Goal: Task Accomplishment & Management: Complete application form

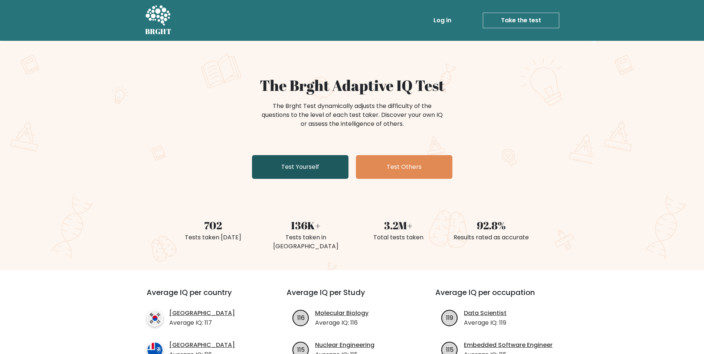
click at [326, 168] on link "Test Yourself" at bounding box center [300, 167] width 97 height 24
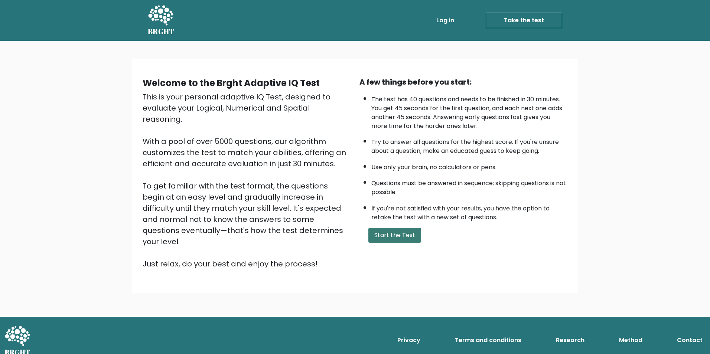
click at [386, 237] on button "Start the Test" at bounding box center [394, 235] width 53 height 15
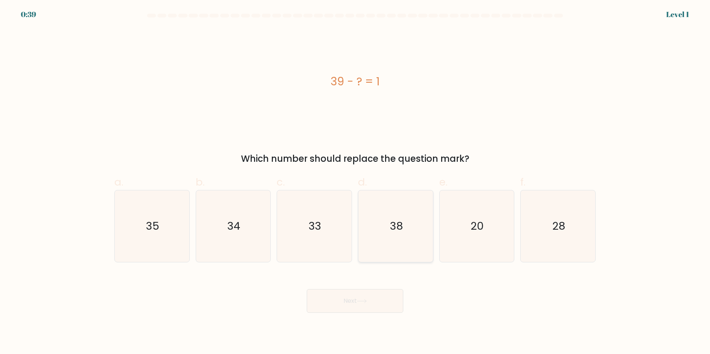
click at [387, 231] on icon "38" at bounding box center [396, 226] width 72 height 72
click at [355, 182] on input "d. 38" at bounding box center [355, 179] width 0 height 5
radio input "true"
click at [360, 297] on button "Next" at bounding box center [355, 301] width 97 height 24
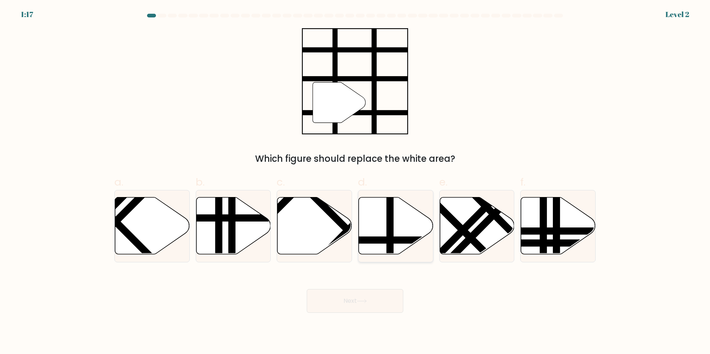
click at [395, 240] on line at bounding box center [418, 240] width 150 height 0
click at [355, 182] on input "d." at bounding box center [355, 179] width 0 height 5
radio input "true"
click at [383, 296] on button "Next" at bounding box center [355, 301] width 97 height 24
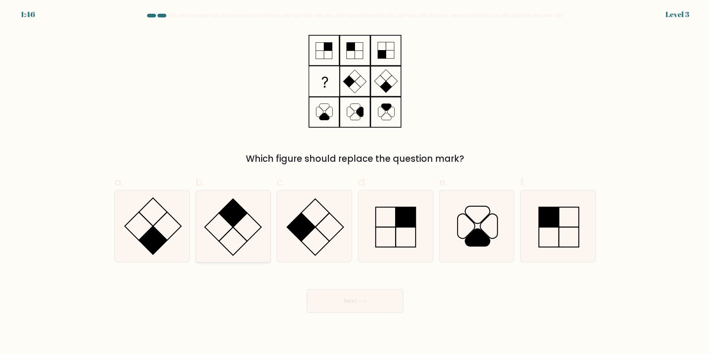
click at [233, 222] on rect at bounding box center [233, 213] width 28 height 28
click at [355, 182] on input "b." at bounding box center [355, 179] width 0 height 5
radio input "true"
click at [335, 299] on button "Next" at bounding box center [355, 301] width 97 height 24
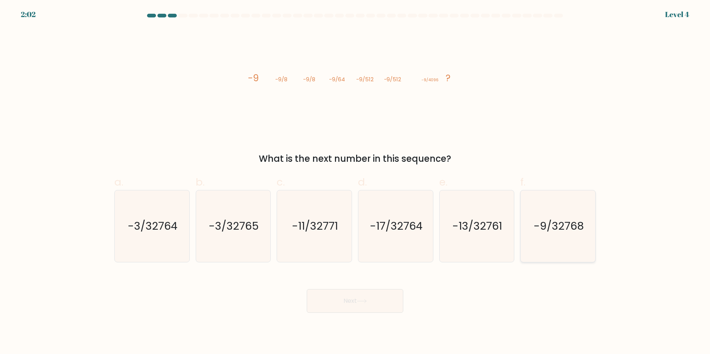
click at [546, 237] on icon "-9/32768" at bounding box center [558, 226] width 72 height 72
click at [355, 182] on input "f. -9/32768" at bounding box center [355, 179] width 0 height 5
radio input "true"
click at [361, 294] on button "Next" at bounding box center [355, 301] width 97 height 24
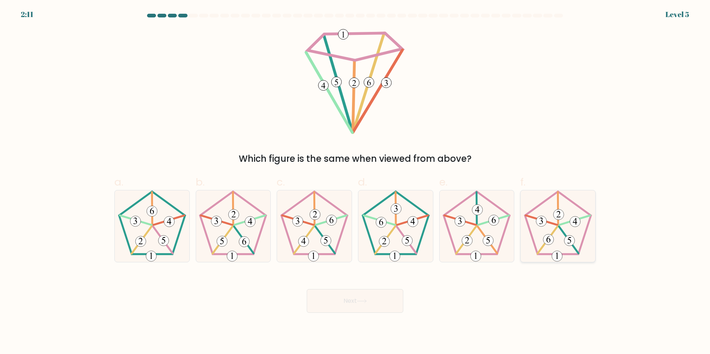
click at [572, 228] on icon at bounding box center [558, 226] width 72 height 72
click at [355, 182] on input "f." at bounding box center [355, 179] width 0 height 5
radio input "true"
click at [398, 303] on button "Next" at bounding box center [355, 301] width 97 height 24
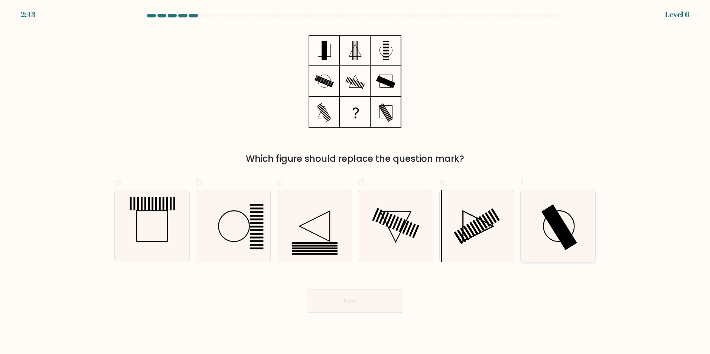
click at [560, 222] on rect at bounding box center [559, 227] width 36 height 46
click at [355, 182] on input "f." at bounding box center [355, 179] width 0 height 5
radio input "true"
click at [353, 298] on button "Next" at bounding box center [355, 301] width 97 height 24
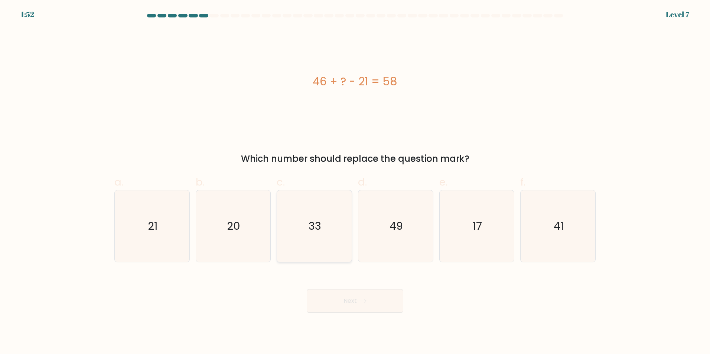
click at [304, 230] on icon "33" at bounding box center [314, 226] width 72 height 72
click at [355, 182] on input "c. 33" at bounding box center [355, 179] width 0 height 5
radio input "true"
click at [345, 297] on button "Next" at bounding box center [355, 301] width 97 height 24
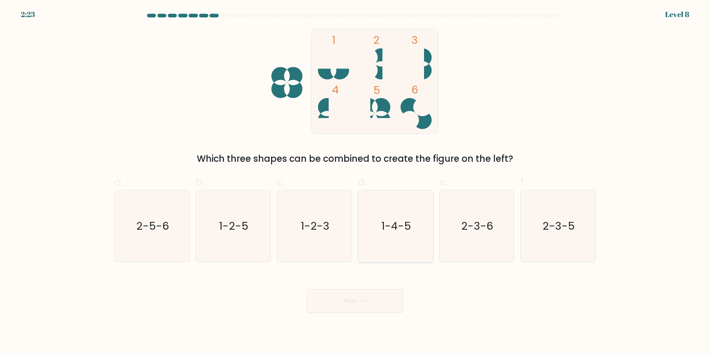
click at [392, 215] on icon "1-4-5" at bounding box center [396, 226] width 72 height 72
click at [355, 182] on input "d. 1-4-5" at bounding box center [355, 179] width 0 height 5
radio input "true"
click at [361, 298] on button "Next" at bounding box center [355, 301] width 97 height 24
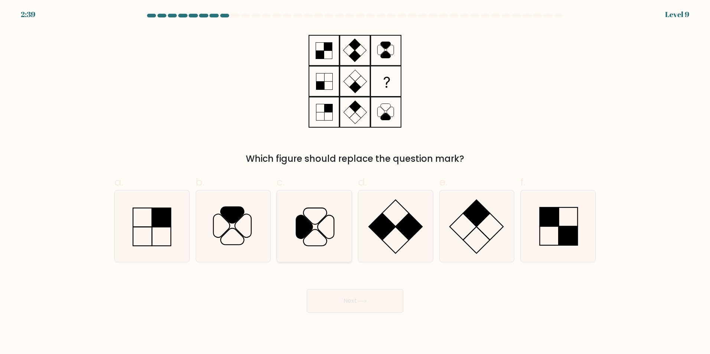
click at [306, 216] on icon at bounding box center [314, 226] width 72 height 72
click at [355, 182] on input "c." at bounding box center [355, 179] width 0 height 5
radio input "true"
click at [347, 303] on button "Next" at bounding box center [355, 301] width 97 height 24
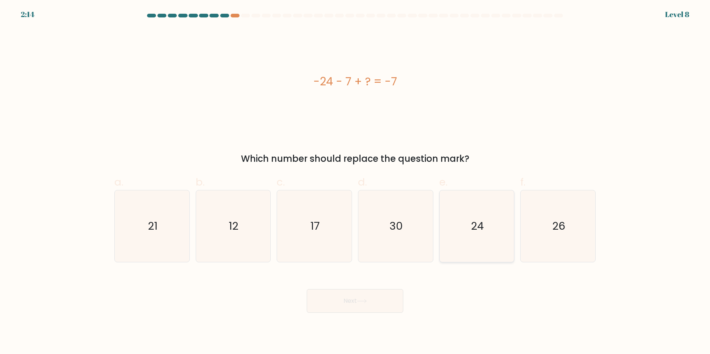
click at [459, 209] on icon "24" at bounding box center [477, 226] width 72 height 72
click at [355, 182] on input "e. 24" at bounding box center [355, 179] width 0 height 5
radio input "true"
click at [353, 295] on button "Next" at bounding box center [355, 301] width 97 height 24
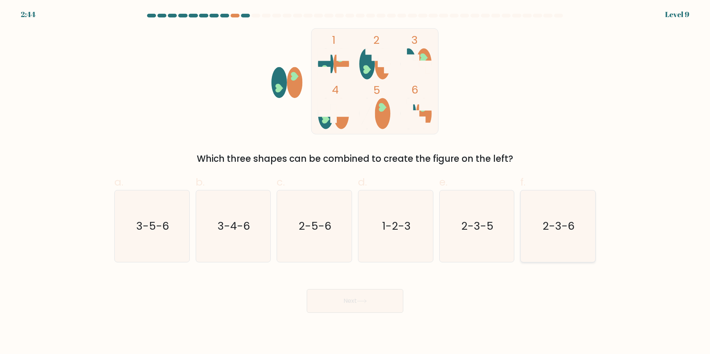
click at [570, 215] on icon "2-3-6" at bounding box center [558, 226] width 72 height 72
click at [355, 182] on input "f. 2-3-6" at bounding box center [355, 179] width 0 height 5
radio input "true"
click at [366, 296] on button "Next" at bounding box center [355, 301] width 97 height 24
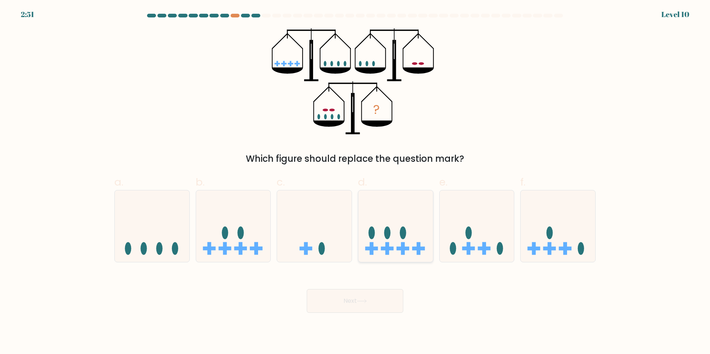
click at [382, 229] on icon at bounding box center [395, 226] width 75 height 62
click at [355, 182] on input "d." at bounding box center [355, 179] width 0 height 5
radio input "true"
click at [348, 301] on button "Next" at bounding box center [355, 301] width 97 height 24
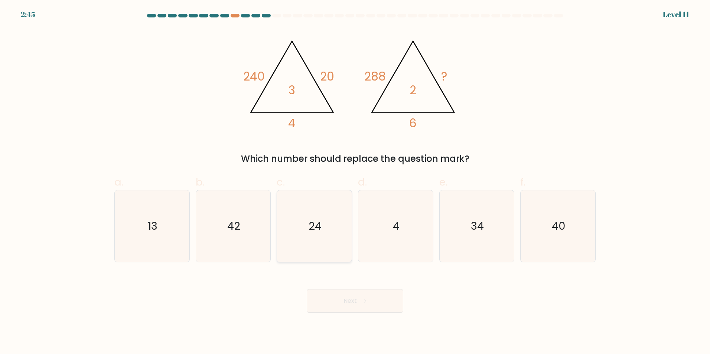
click at [311, 245] on icon "24" at bounding box center [314, 226] width 72 height 72
click at [355, 182] on input "c. 24" at bounding box center [355, 179] width 0 height 5
radio input "true"
click at [364, 300] on icon at bounding box center [362, 301] width 10 height 4
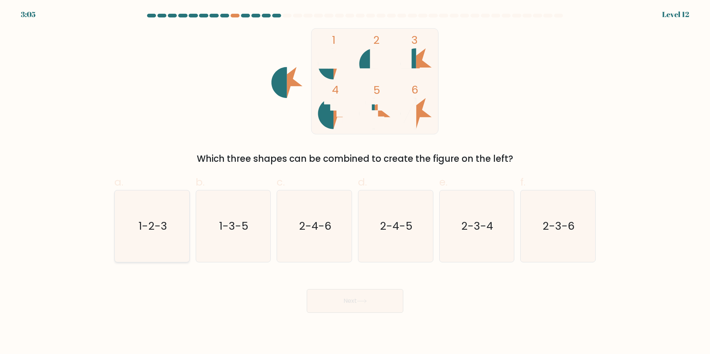
click at [149, 235] on icon "1-2-3" at bounding box center [152, 226] width 72 height 72
click at [355, 182] on input "a. 1-2-3" at bounding box center [355, 179] width 0 height 5
radio input "true"
click at [333, 296] on button "Next" at bounding box center [355, 301] width 97 height 24
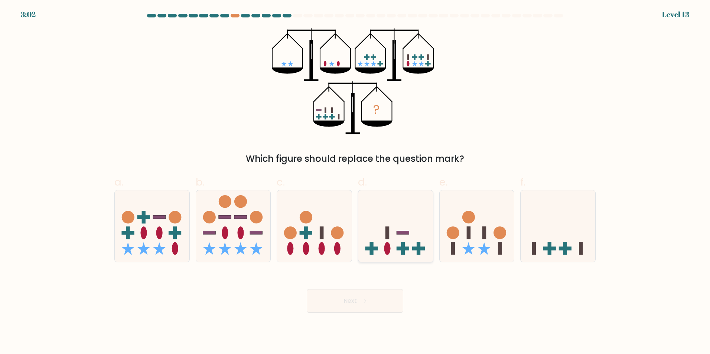
click at [379, 214] on icon at bounding box center [395, 226] width 75 height 62
click at [355, 182] on input "d." at bounding box center [355, 179] width 0 height 5
radio input "true"
click at [376, 303] on button "Next" at bounding box center [355, 301] width 97 height 24
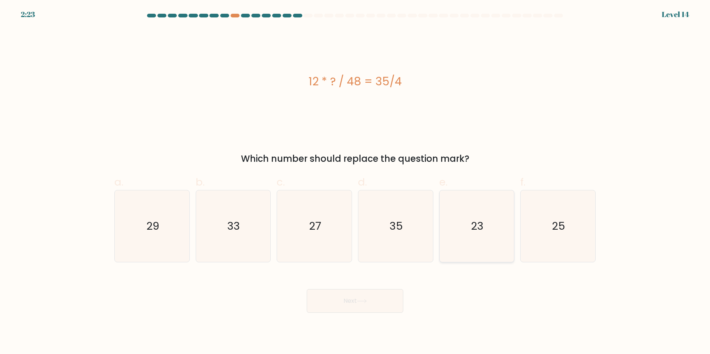
click at [500, 217] on icon "23" at bounding box center [477, 226] width 72 height 72
click at [355, 182] on input "e. 23" at bounding box center [355, 179] width 0 height 5
radio input "true"
click at [321, 301] on button "Next" at bounding box center [355, 301] width 97 height 24
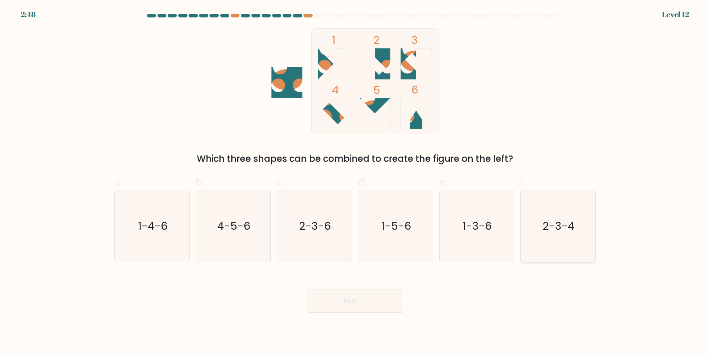
click at [580, 224] on icon "2-3-4" at bounding box center [558, 226] width 72 height 72
click at [355, 182] on input "f. 2-3-4" at bounding box center [355, 179] width 0 height 5
radio input "true"
click at [386, 292] on button "Next" at bounding box center [355, 301] width 97 height 24
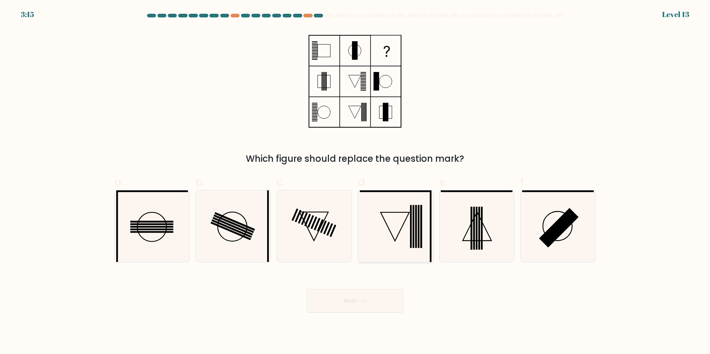
click at [381, 218] on icon at bounding box center [396, 226] width 72 height 72
click at [355, 182] on input "d." at bounding box center [355, 179] width 0 height 5
radio input "true"
click at [379, 295] on button "Next" at bounding box center [355, 301] width 97 height 24
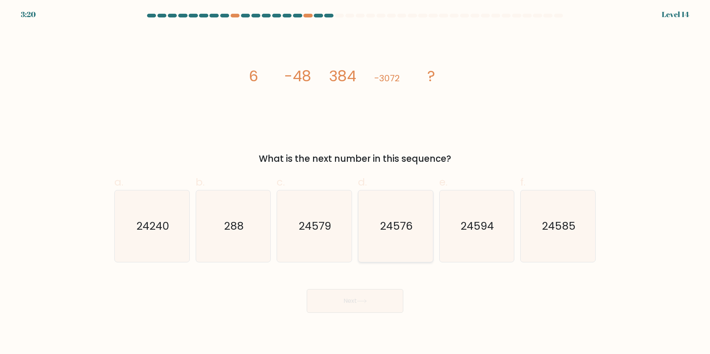
click at [404, 228] on text "24576" at bounding box center [396, 226] width 33 height 15
click at [355, 182] on input "d. 24576" at bounding box center [355, 179] width 0 height 5
radio input "true"
click at [376, 302] on button "Next" at bounding box center [355, 301] width 97 height 24
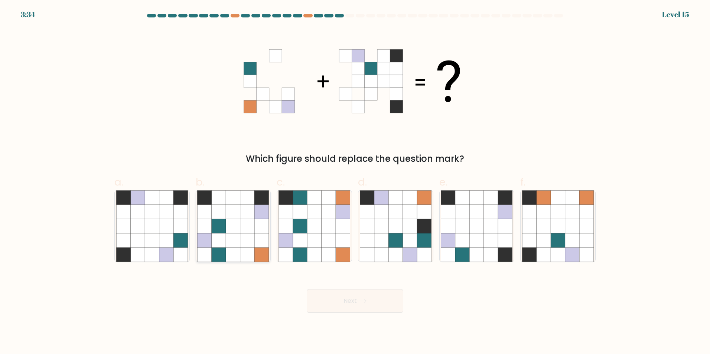
click at [231, 205] on icon at bounding box center [233, 212] width 14 height 14
click at [355, 182] on input "b." at bounding box center [355, 179] width 0 height 5
radio input "true"
click at [169, 191] on icon at bounding box center [166, 197] width 14 height 14
click at [355, 182] on input "a." at bounding box center [355, 179] width 0 height 5
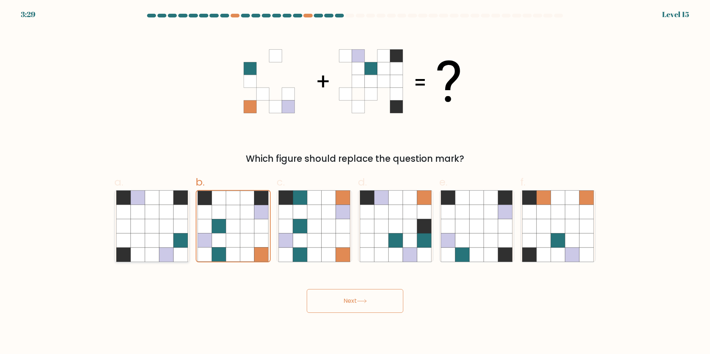
radio input "true"
click at [389, 253] on icon at bounding box center [395, 255] width 14 height 14
click at [355, 182] on input "d." at bounding box center [355, 179] width 0 height 5
radio input "true"
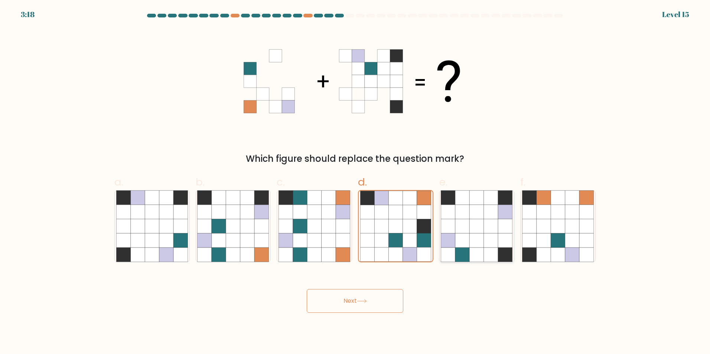
click at [440, 245] on div at bounding box center [476, 226] width 75 height 72
click at [355, 182] on input "e." at bounding box center [355, 179] width 0 height 5
radio input "true"
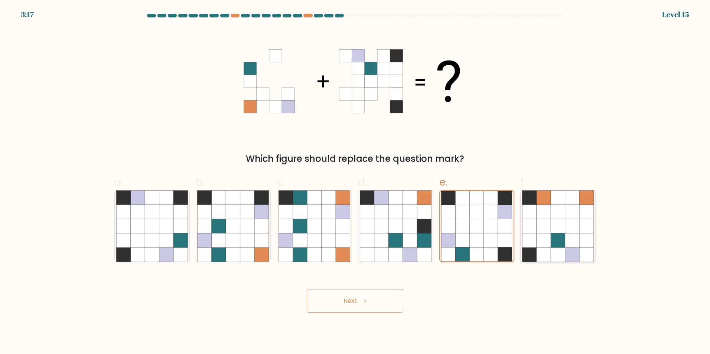
click at [550, 239] on icon at bounding box center [543, 240] width 14 height 14
click at [355, 182] on input "f." at bounding box center [355, 179] width 0 height 5
radio input "true"
click at [314, 236] on icon at bounding box center [314, 240] width 14 height 14
click at [355, 182] on input "c." at bounding box center [355, 179] width 0 height 5
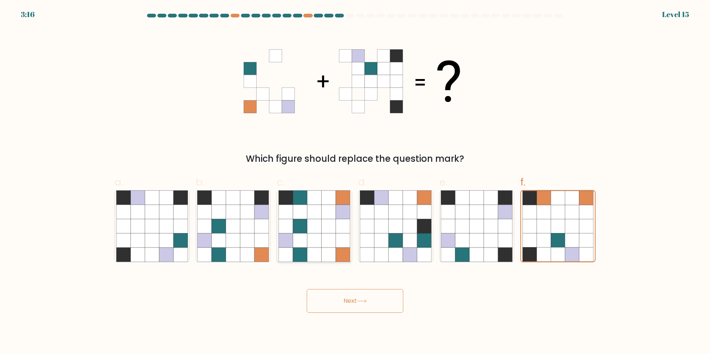
radio input "true"
click at [265, 238] on icon at bounding box center [262, 240] width 14 height 14
click at [355, 182] on input "b." at bounding box center [355, 179] width 0 height 5
radio input "true"
click at [393, 235] on icon at bounding box center [395, 240] width 14 height 14
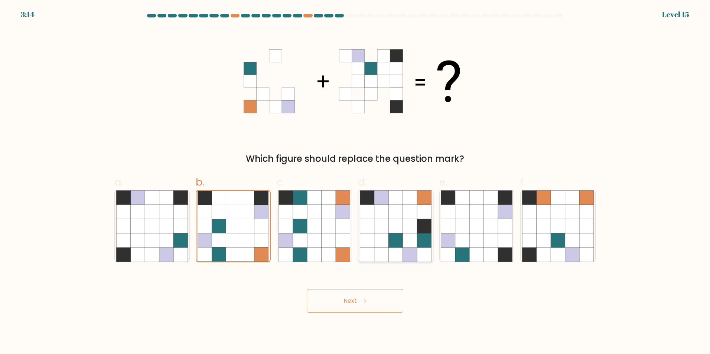
click at [355, 182] on input "d." at bounding box center [355, 179] width 0 height 5
radio input "true"
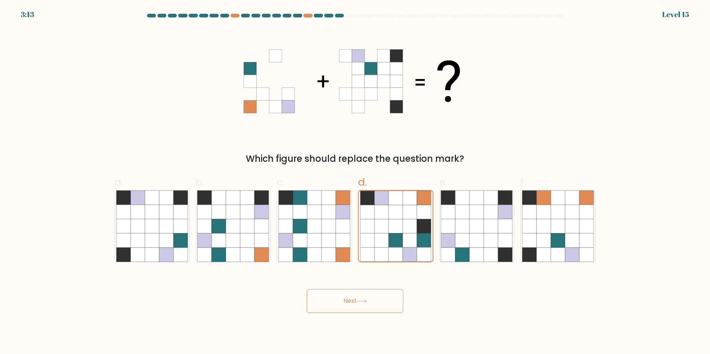
click at [359, 300] on icon at bounding box center [362, 301] width 10 height 4
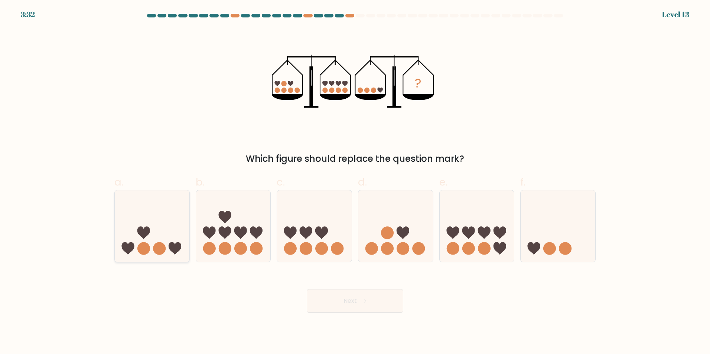
click at [179, 234] on icon at bounding box center [152, 226] width 75 height 62
click at [355, 182] on input "a." at bounding box center [355, 179] width 0 height 5
radio input "true"
click at [336, 301] on button "Next" at bounding box center [355, 301] width 97 height 24
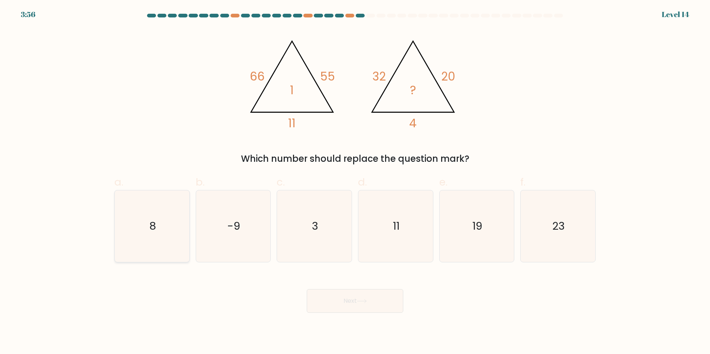
click at [164, 228] on icon "8" at bounding box center [152, 226] width 72 height 72
click at [355, 182] on input "a. 8" at bounding box center [355, 179] width 0 height 5
radio input "true"
click at [362, 303] on button "Next" at bounding box center [355, 301] width 97 height 24
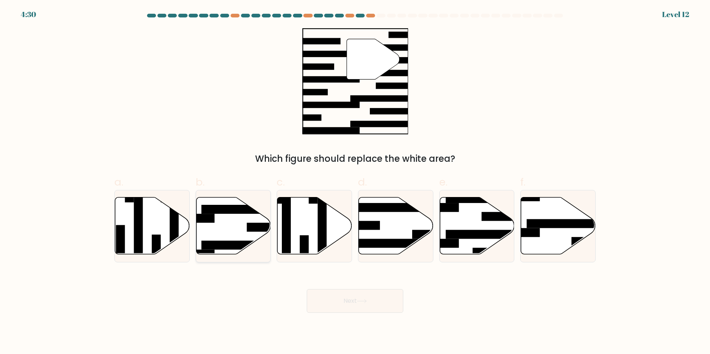
click at [223, 226] on icon at bounding box center [233, 225] width 75 height 57
click at [355, 182] on input "b." at bounding box center [355, 179] width 0 height 5
radio input "true"
click at [331, 300] on button "Next" at bounding box center [355, 301] width 97 height 24
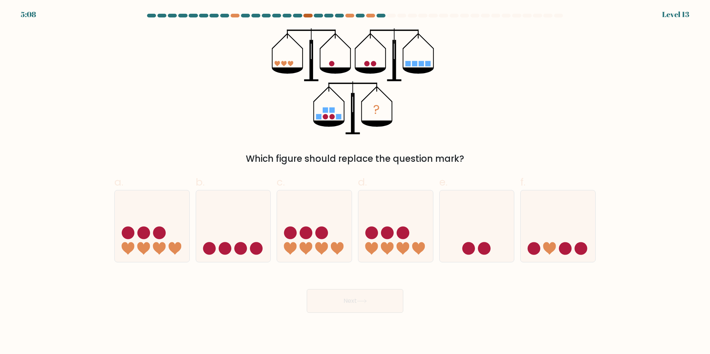
click at [312, 16] on div at bounding box center [307, 16] width 9 height 4
click at [371, 16] on div at bounding box center [370, 16] width 9 height 4
click at [380, 15] on div at bounding box center [380, 16] width 9 height 4
click at [307, 229] on circle at bounding box center [306, 232] width 13 height 13
click at [355, 182] on input "c." at bounding box center [355, 179] width 0 height 5
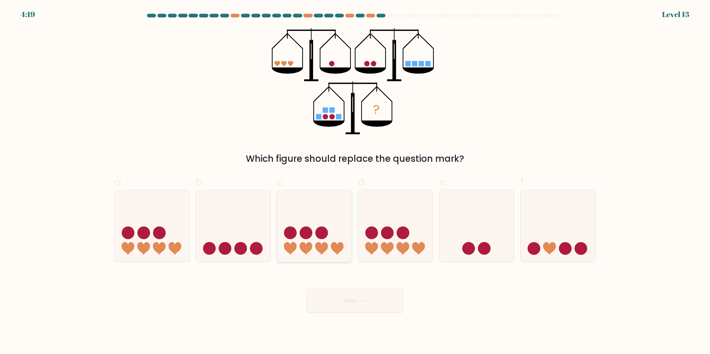
radio input "true"
click at [410, 213] on icon at bounding box center [395, 226] width 75 height 62
click at [355, 182] on input "d." at bounding box center [355, 179] width 0 height 5
radio input "true"
click at [339, 210] on icon at bounding box center [314, 226] width 75 height 62
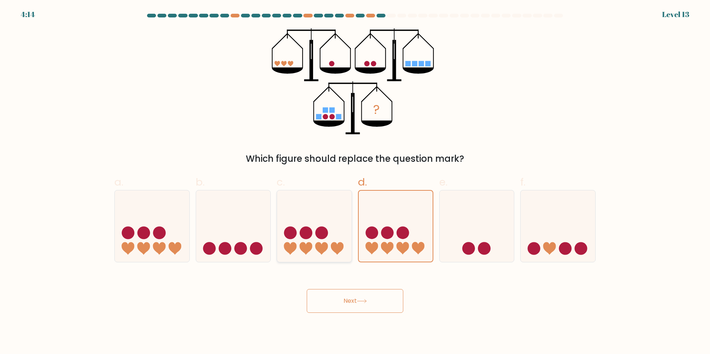
click at [355, 182] on input "c." at bounding box center [355, 179] width 0 height 5
radio input "true"
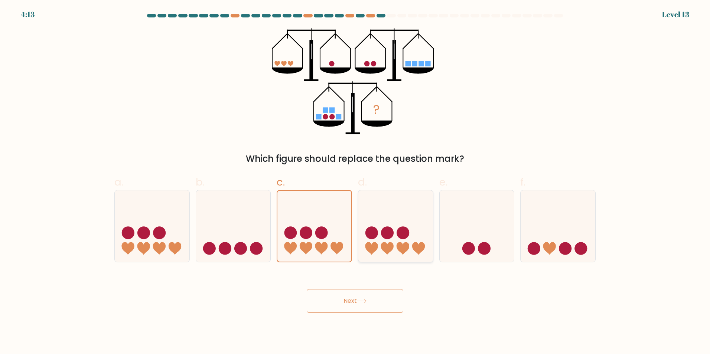
click at [390, 205] on icon at bounding box center [395, 226] width 75 height 62
click at [355, 182] on input "d." at bounding box center [355, 179] width 0 height 5
radio input "true"
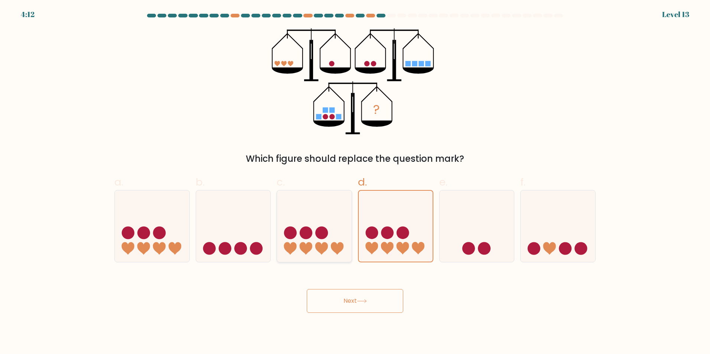
click at [334, 204] on icon at bounding box center [314, 226] width 75 height 62
click at [355, 182] on input "c." at bounding box center [355, 179] width 0 height 5
radio input "true"
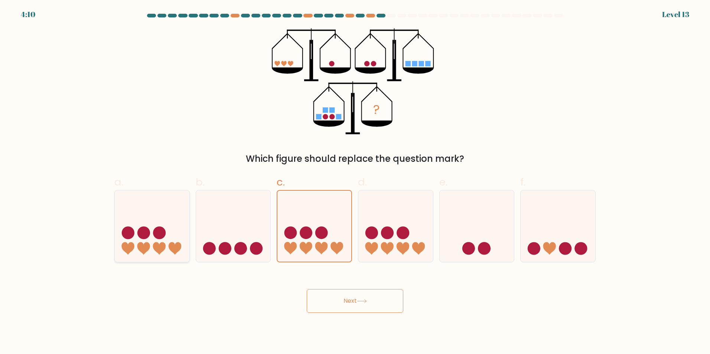
click at [177, 209] on icon at bounding box center [152, 226] width 75 height 62
click at [355, 182] on input "a." at bounding box center [355, 179] width 0 height 5
radio input "true"
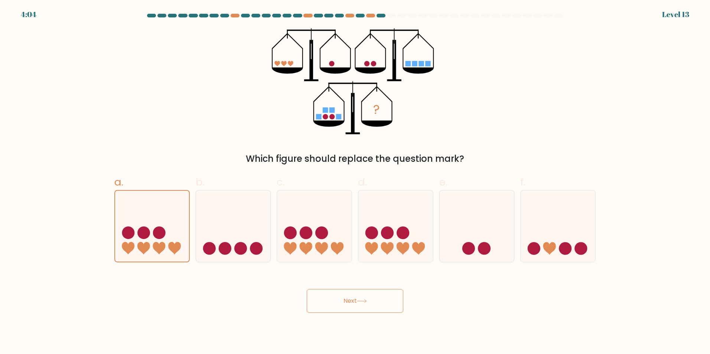
click at [355, 301] on button "Next" at bounding box center [355, 301] width 97 height 24
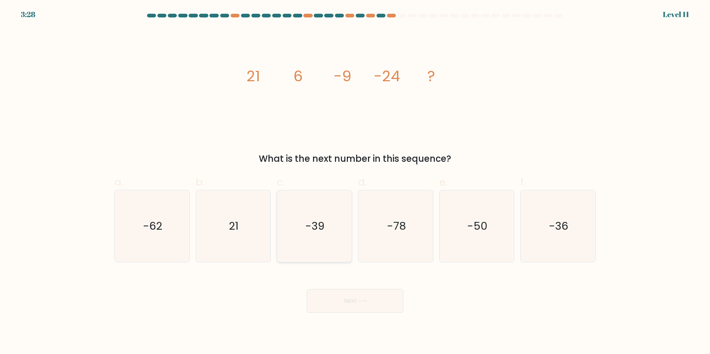
click at [326, 222] on icon "-39" at bounding box center [314, 226] width 72 height 72
click at [355, 182] on input "c. -39" at bounding box center [355, 179] width 0 height 5
radio input "true"
click at [323, 294] on button "Next" at bounding box center [355, 301] width 97 height 24
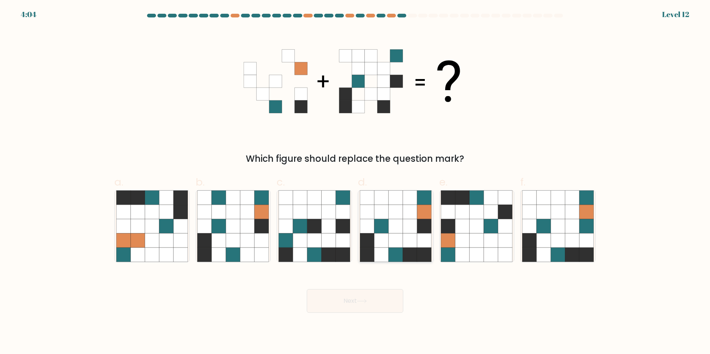
click at [404, 221] on icon at bounding box center [410, 226] width 14 height 14
click at [355, 182] on input "d." at bounding box center [355, 179] width 0 height 5
radio input "true"
click at [378, 304] on button "Next" at bounding box center [355, 301] width 97 height 24
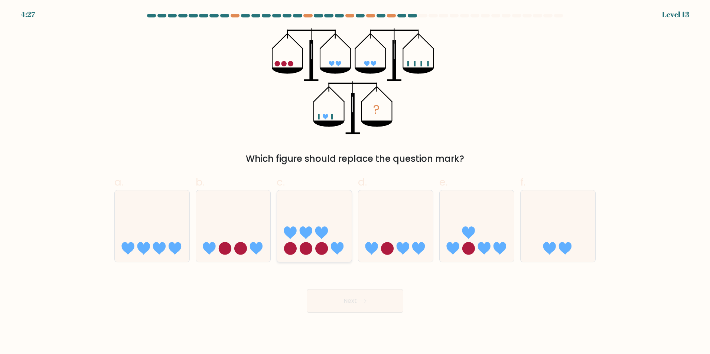
click at [322, 204] on icon at bounding box center [314, 226] width 75 height 62
click at [355, 182] on input "c." at bounding box center [355, 179] width 0 height 5
radio input "true"
click at [335, 297] on button "Next" at bounding box center [355, 301] width 97 height 24
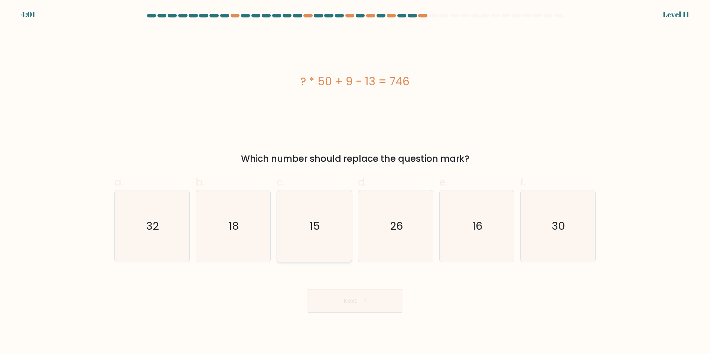
click at [346, 218] on icon "15" at bounding box center [314, 226] width 72 height 72
click at [355, 182] on input "c. 15" at bounding box center [355, 179] width 0 height 5
radio input "true"
click at [357, 315] on body "4:00 Level 11" at bounding box center [355, 177] width 710 height 354
click at [353, 302] on button "Next" at bounding box center [355, 301] width 97 height 24
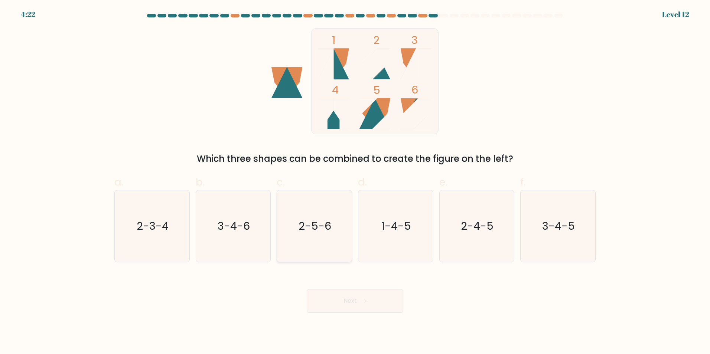
click at [318, 222] on text "2-5-6" at bounding box center [315, 226] width 33 height 15
click at [355, 182] on input "c. 2-5-6" at bounding box center [355, 179] width 0 height 5
radio input "true"
click at [364, 301] on icon at bounding box center [362, 301] width 10 height 4
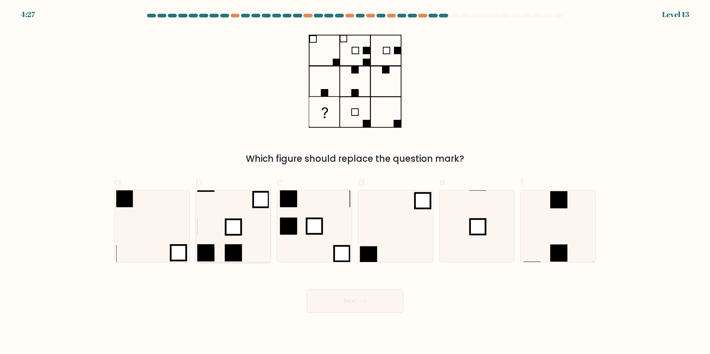
click at [224, 223] on icon at bounding box center [233, 226] width 72 height 72
click at [355, 182] on input "b." at bounding box center [355, 179] width 0 height 5
radio input "true"
click at [372, 303] on button "Next" at bounding box center [355, 301] width 97 height 24
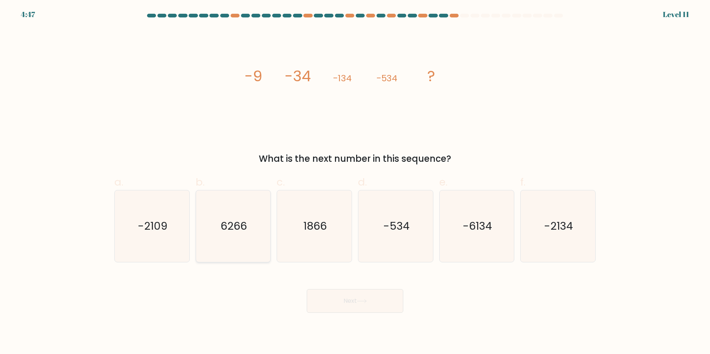
click at [226, 221] on text "6266" at bounding box center [233, 226] width 26 height 15
click at [355, 182] on input "b. 6266" at bounding box center [355, 179] width 0 height 5
radio input "true"
click at [321, 302] on button "Next" at bounding box center [355, 301] width 97 height 24
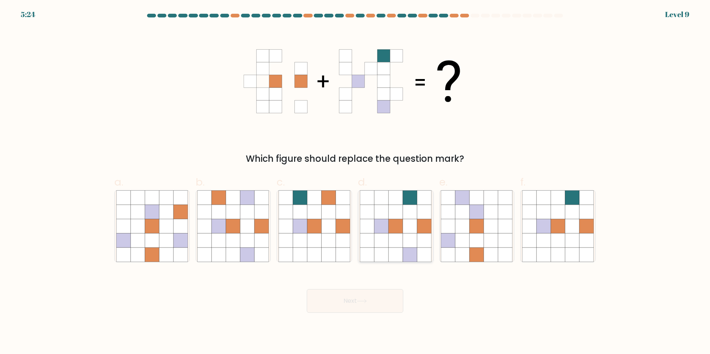
click at [389, 241] on icon at bounding box center [395, 240] width 14 height 14
click at [355, 182] on input "d." at bounding box center [355, 179] width 0 height 5
radio input "true"
click at [379, 302] on button "Next" at bounding box center [355, 301] width 97 height 24
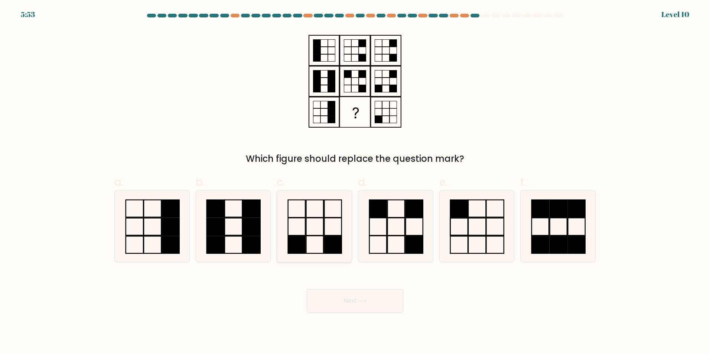
click at [309, 223] on icon at bounding box center [314, 226] width 72 height 72
click at [355, 182] on input "c." at bounding box center [355, 179] width 0 height 5
radio input "true"
click at [335, 300] on button "Next" at bounding box center [355, 301] width 97 height 24
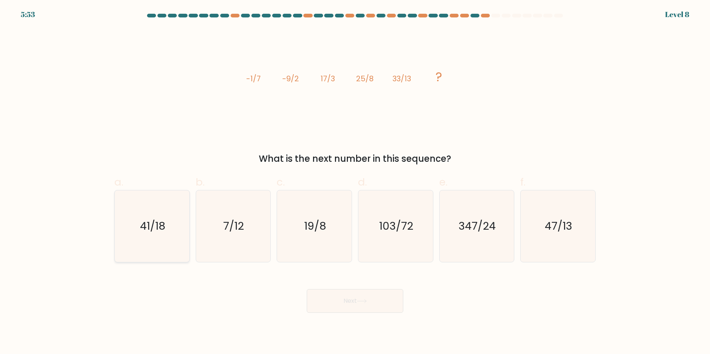
click at [148, 205] on icon "41/18" at bounding box center [152, 226] width 72 height 72
click at [355, 182] on input "a. 41/18" at bounding box center [355, 179] width 0 height 5
radio input "true"
click at [327, 298] on button "Next" at bounding box center [355, 301] width 97 height 24
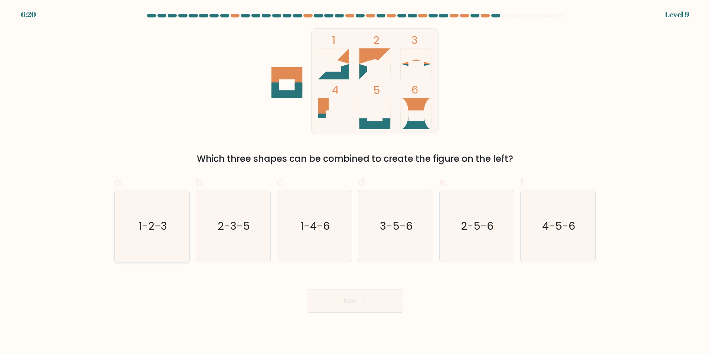
click at [168, 214] on icon "1-2-3" at bounding box center [152, 226] width 72 height 72
click at [355, 182] on input "a. 1-2-3" at bounding box center [355, 179] width 0 height 5
radio input "true"
click at [350, 298] on button "Next" at bounding box center [355, 301] width 97 height 24
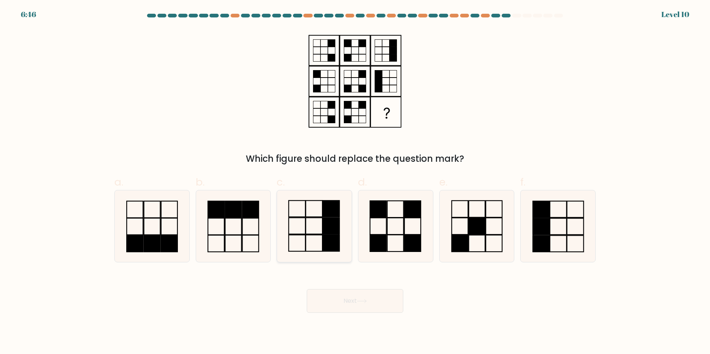
click at [327, 232] on rect at bounding box center [331, 225] width 17 height 16
click at [355, 182] on input "c." at bounding box center [355, 179] width 0 height 5
radio input "true"
click at [344, 308] on button "Next" at bounding box center [355, 301] width 97 height 24
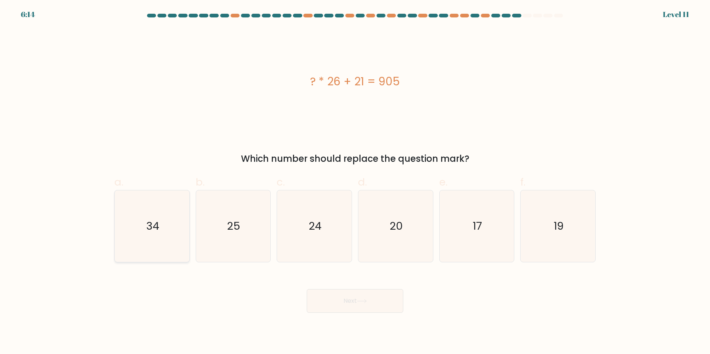
click at [170, 221] on icon "34" at bounding box center [152, 226] width 72 height 72
click at [355, 182] on input "a. 34" at bounding box center [355, 179] width 0 height 5
radio input "true"
click at [331, 298] on button "Next" at bounding box center [355, 301] width 97 height 24
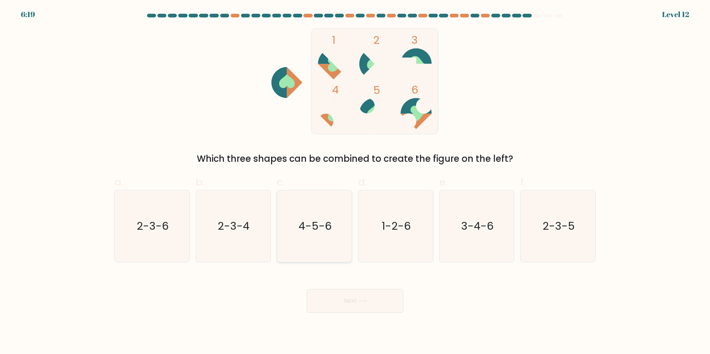
click at [331, 213] on icon "4-5-6" at bounding box center [314, 226] width 72 height 72
click at [355, 182] on input "c. 4-5-6" at bounding box center [355, 179] width 0 height 5
radio input "true"
click at [351, 304] on button "Next" at bounding box center [355, 301] width 97 height 24
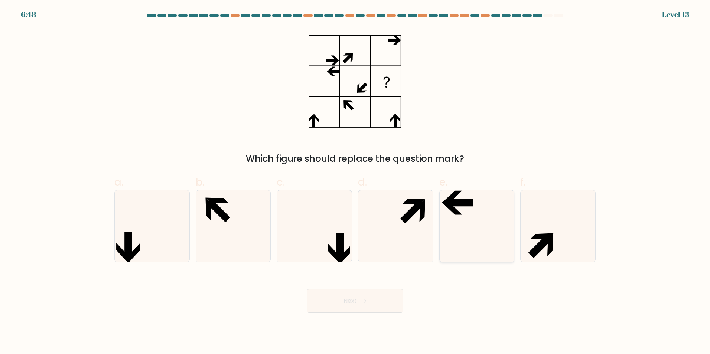
click at [456, 230] on icon at bounding box center [477, 226] width 72 height 72
click at [355, 182] on input "e." at bounding box center [355, 179] width 0 height 5
radio input "true"
click at [388, 308] on button "Next" at bounding box center [355, 301] width 97 height 24
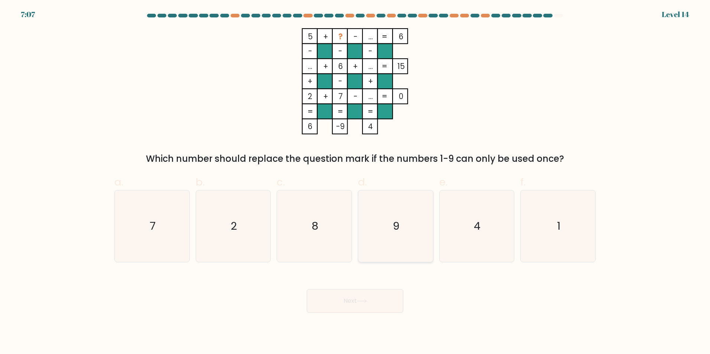
click at [369, 222] on icon "9" at bounding box center [396, 226] width 72 height 72
click at [355, 182] on input "d. 9" at bounding box center [355, 179] width 0 height 5
radio input "true"
click at [384, 292] on button "Next" at bounding box center [355, 301] width 97 height 24
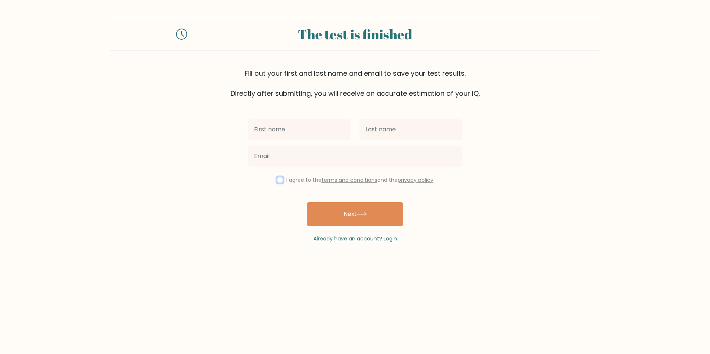
click at [278, 178] on input "checkbox" at bounding box center [280, 180] width 6 height 6
checkbox input "true"
click at [292, 124] on input "text" at bounding box center [299, 129] width 102 height 21
click at [236, 187] on form "The test is finished Fill out your first and last name and email to save your t…" at bounding box center [355, 130] width 710 height 225
click at [291, 122] on input "text" at bounding box center [299, 129] width 102 height 21
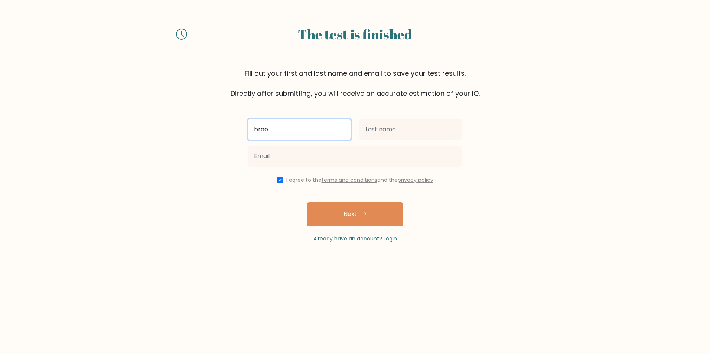
type input "bree"
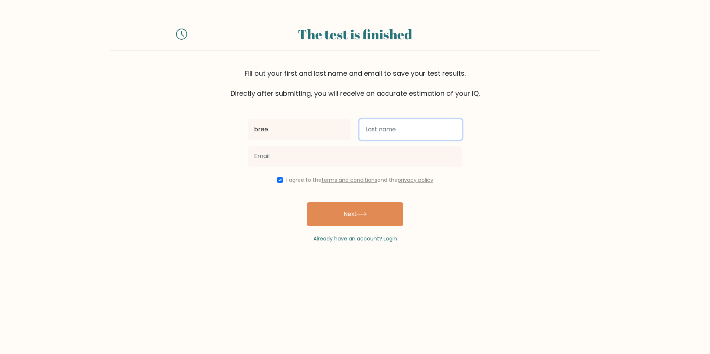
click at [396, 134] on input "text" at bounding box center [410, 129] width 102 height 21
type input "[PERSON_NAME]"
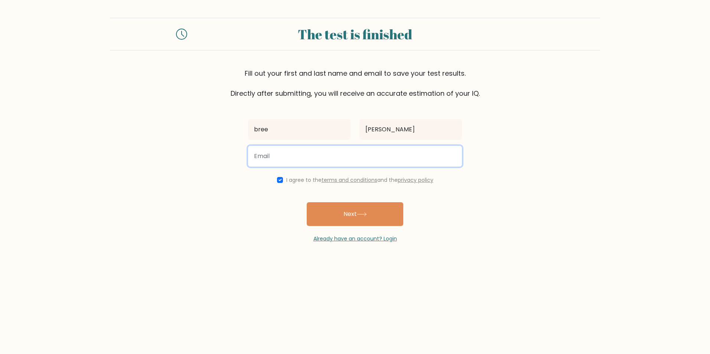
click at [354, 165] on input "email" at bounding box center [355, 156] width 214 height 21
type input "[EMAIL_ADDRESS][DOMAIN_NAME]"
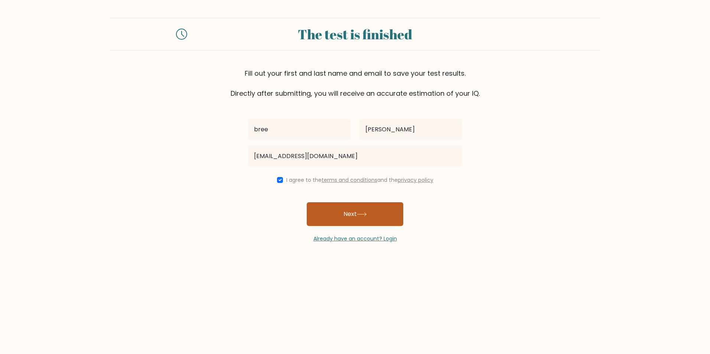
click at [330, 213] on button "Next" at bounding box center [355, 214] width 97 height 24
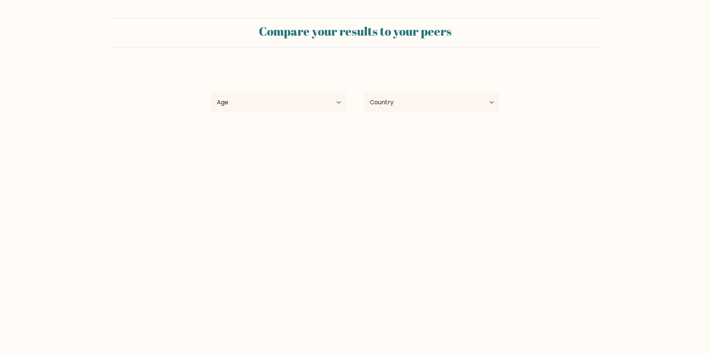
select select "US"
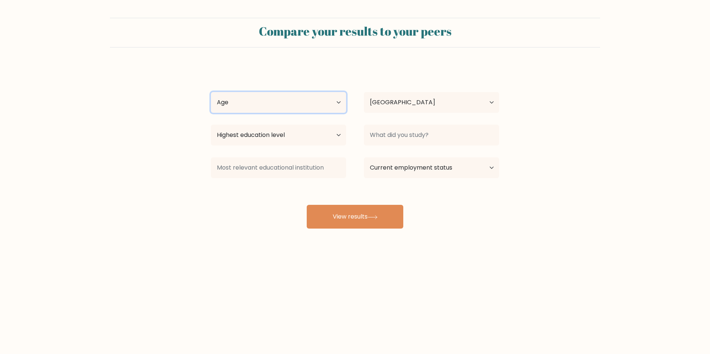
click at [276, 109] on select "Age Under [DEMOGRAPHIC_DATA] [DEMOGRAPHIC_DATA] [DEMOGRAPHIC_DATA] [DEMOGRAPHIC…" at bounding box center [278, 102] width 135 height 21
select select "18_24"
click at [211, 92] on select "Age Under [DEMOGRAPHIC_DATA] [DEMOGRAPHIC_DATA] [DEMOGRAPHIC_DATA] [DEMOGRAPHIC…" at bounding box center [278, 102] width 135 height 21
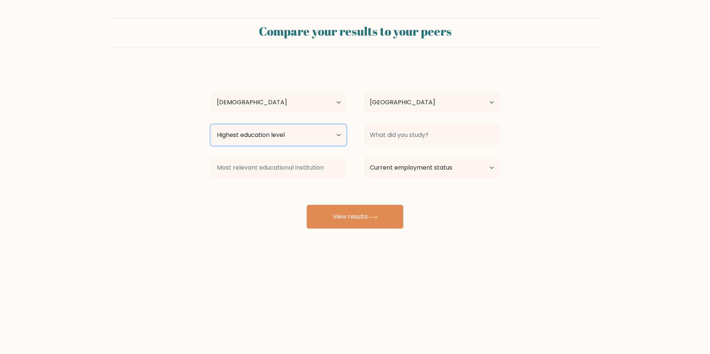
click at [320, 131] on select "Highest education level No schooling Primary Lower Secondary Upper Secondary Oc…" at bounding box center [278, 135] width 135 height 21
select select "upper_secondary"
click at [211, 125] on select "Highest education level No schooling Primary Lower Secondary Upper Secondary Oc…" at bounding box center [278, 135] width 135 height 21
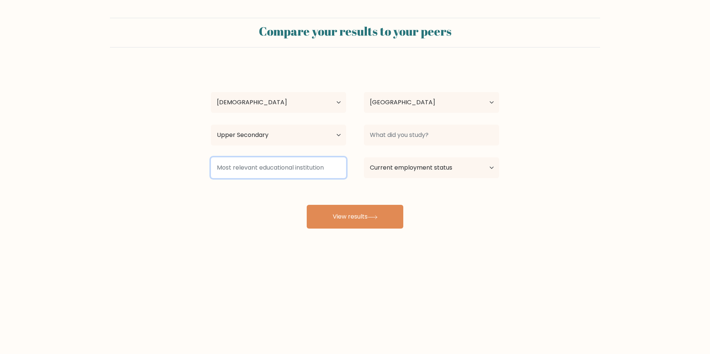
click at [311, 165] on input at bounding box center [278, 167] width 135 height 21
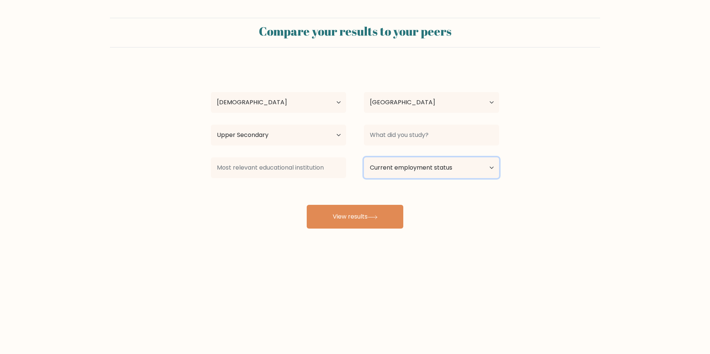
click at [379, 166] on select "Current employment status Employed Student Retired Other / prefer not to answer" at bounding box center [431, 167] width 135 height 21
click at [364, 157] on select "Current employment status Employed Student Retired Other / prefer not to answer" at bounding box center [431, 167] width 135 height 21
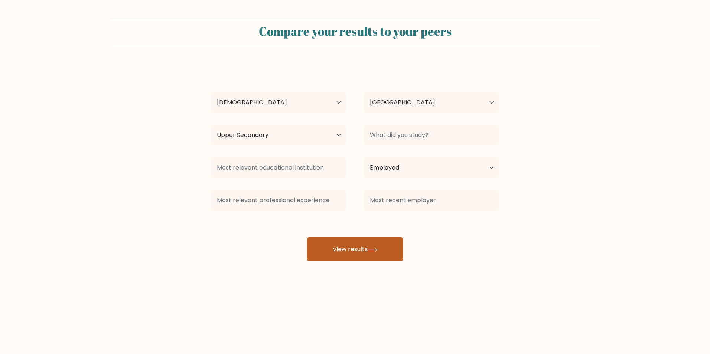
click at [360, 246] on button "View results" at bounding box center [355, 250] width 97 height 24
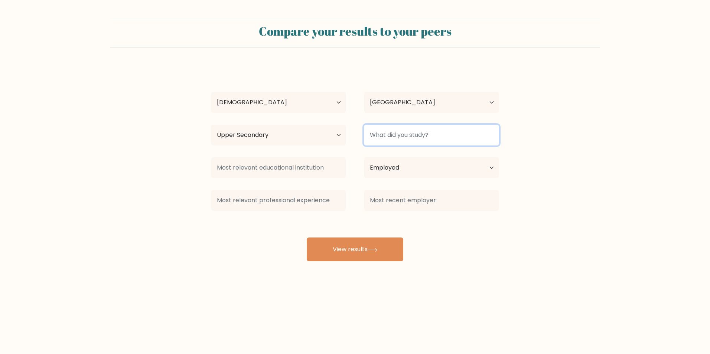
click at [398, 130] on input at bounding box center [431, 135] width 135 height 21
click at [564, 165] on form "Compare your results to your peers [PERSON_NAME] Age Under [DEMOGRAPHIC_DATA] […" at bounding box center [355, 139] width 710 height 243
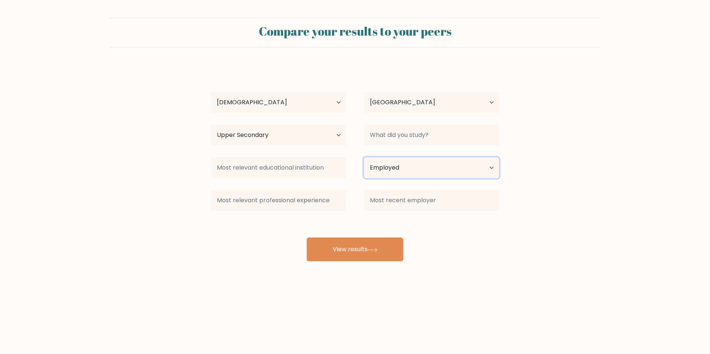
click at [474, 165] on select "Current employment status Employed Student Retired Other / prefer not to answer" at bounding box center [431, 167] width 135 height 21
select select "student"
click at [364, 157] on select "Current employment status Employed Student Retired Other / prefer not to answer" at bounding box center [431, 167] width 135 height 21
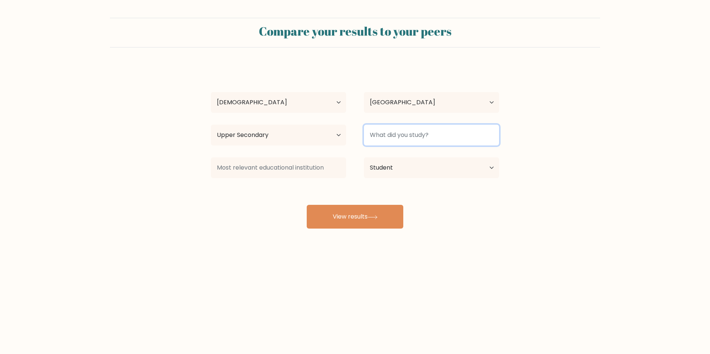
click at [393, 134] on input at bounding box center [431, 135] width 135 height 21
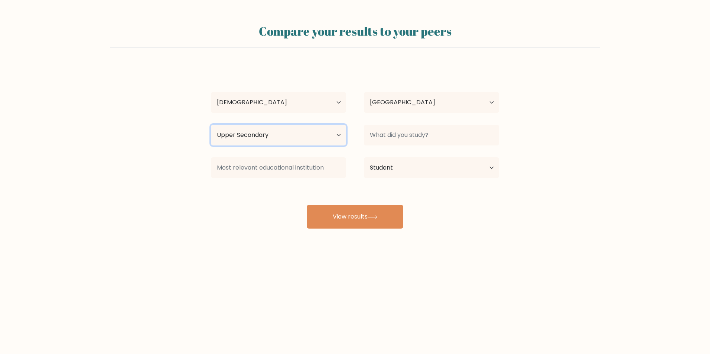
click at [296, 130] on select "Highest education level No schooling Primary Lower Secondary Upper Secondary Oc…" at bounding box center [278, 135] width 135 height 21
click at [211, 125] on select "Highest education level No schooling Primary Lower Secondary Upper Secondary Oc…" at bounding box center [278, 135] width 135 height 21
click at [341, 136] on select "Highest education level No schooling Primary Lower Secondary Upper Secondary Oc…" at bounding box center [278, 135] width 135 height 21
select select "upper_secondary"
click at [211, 125] on select "Highest education level No schooling Primary Lower Secondary Upper Secondary Oc…" at bounding box center [278, 135] width 135 height 21
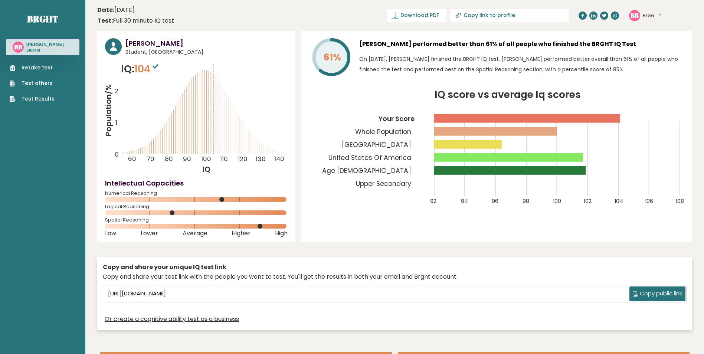
click at [470, 145] on rect at bounding box center [468, 144] width 68 height 9
click at [302, 109] on div "61% Bree Betts performed better than 61% of all people who finished the BRGHT I…" at bounding box center [496, 137] width 391 height 212
click at [680, 198] on tspan "108" at bounding box center [680, 200] width 8 height 7
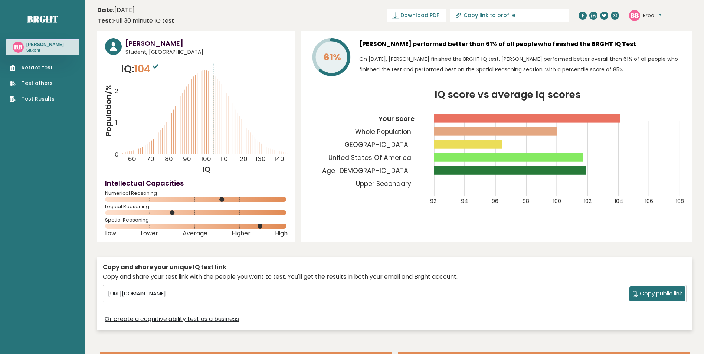
click at [684, 198] on div "61% Bree Betts performed better than 61% of all people who finished the BRGHT I…" at bounding box center [496, 137] width 391 height 212
click at [646, 210] on icon "IQ score vs average Iq scores 92 94 96 98 100 102 104 106 108 Your Score Whole …" at bounding box center [497, 152] width 376 height 124
drag, startPoint x: 487, startPoint y: 212, endPoint x: 476, endPoint y: 212, distance: 11.2
click at [481, 213] on icon "IQ score vs average Iq scores 92 94 96 98 100 102 104 106 108 Your Score Whole …" at bounding box center [497, 152] width 376 height 124
click at [419, 202] on icon "IQ score vs average Iq scores 92 94 96 98 100 102 104 106 108 Your Score Whole …" at bounding box center [497, 152] width 376 height 124
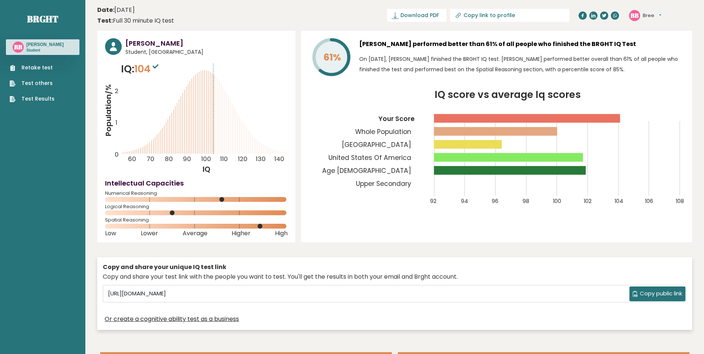
click at [396, 180] on tspan "Upper Secondary" at bounding box center [383, 183] width 55 height 9
click at [384, 166] on icon "IQ score vs average Iq scores 92 94 96 98 100 102 104 106 108 Your Score Whole …" at bounding box center [497, 152] width 376 height 124
click at [396, 143] on tspan "Unity College" at bounding box center [376, 144] width 69 height 9
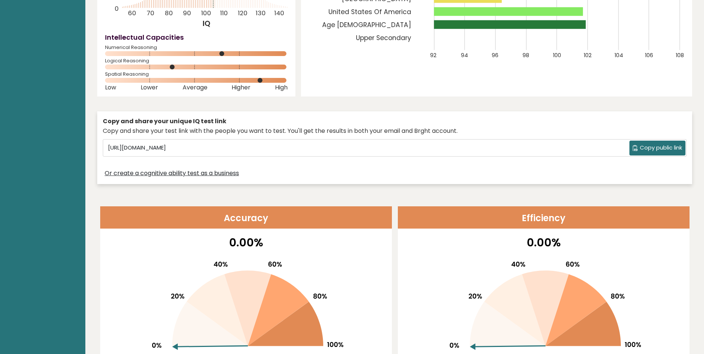
scroll to position [148, 0]
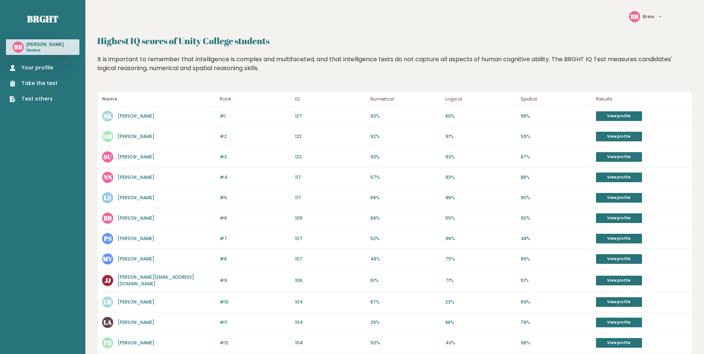
drag, startPoint x: 333, startPoint y: 72, endPoint x: 327, endPoint y: 73, distance: 5.6
